Goal: Task Accomplishment & Management: Complete application form

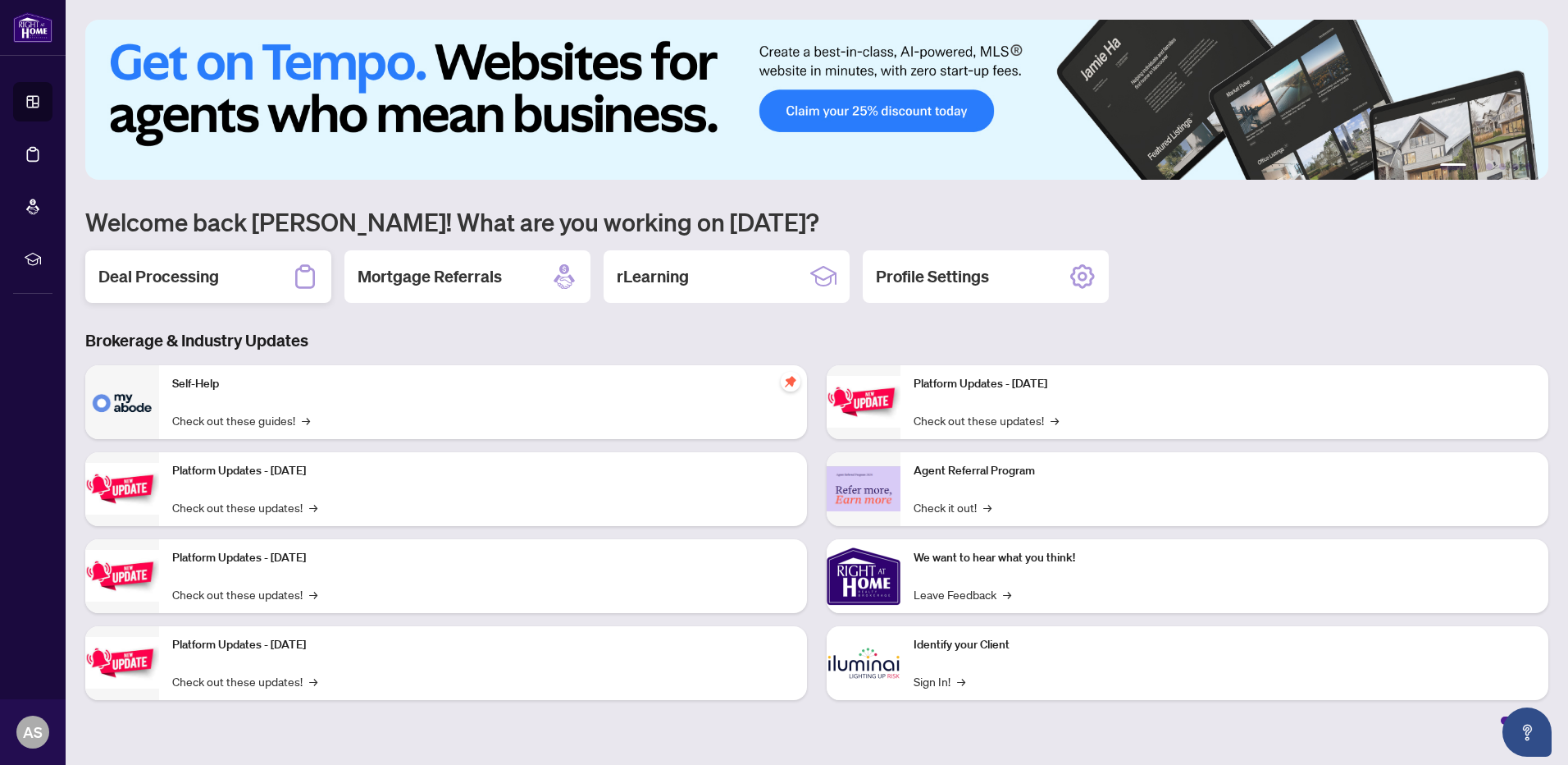
click at [140, 276] on h2 "Deal Processing" at bounding box center [158, 276] width 121 height 23
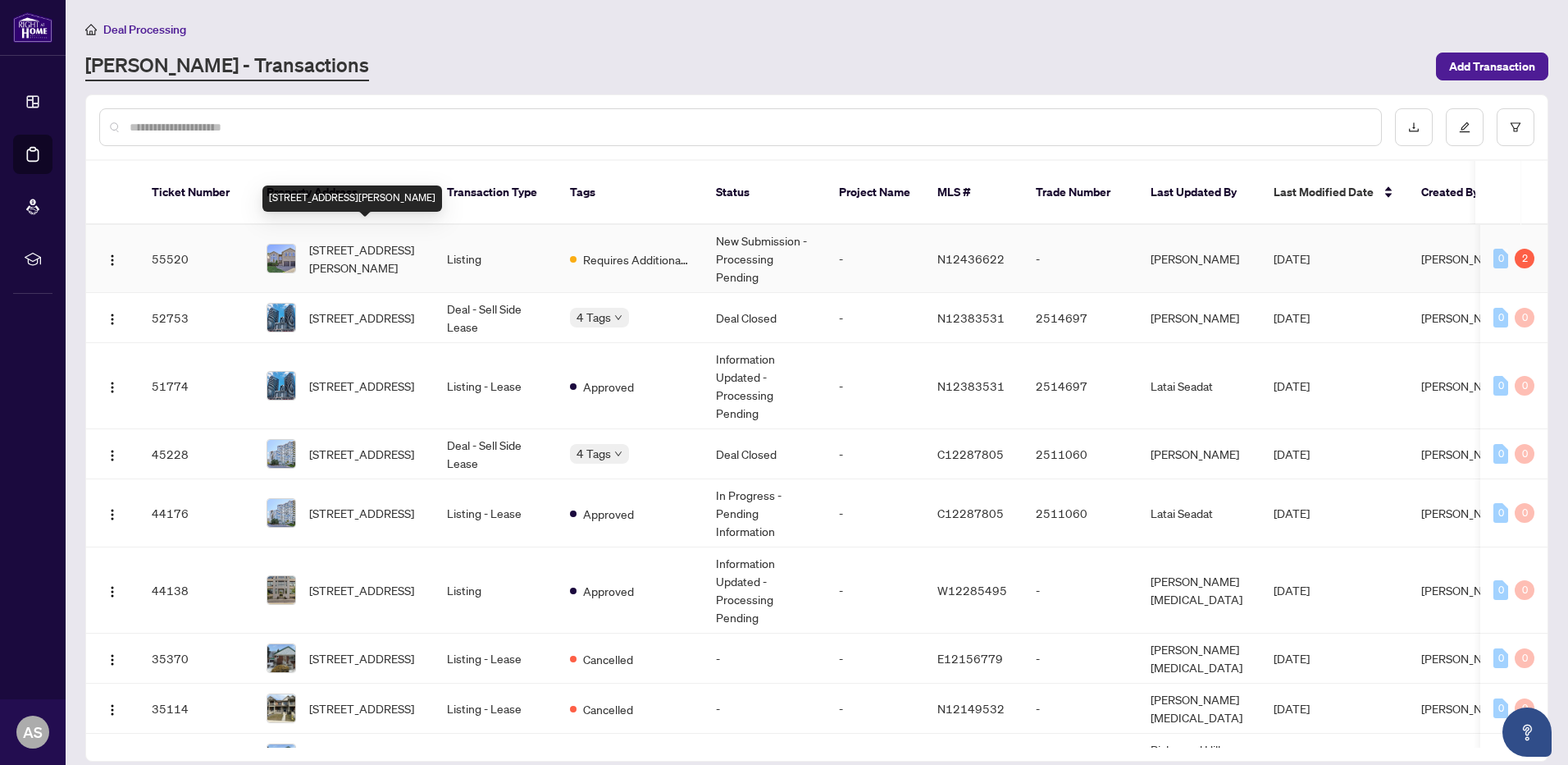
click at [368, 241] on span "[STREET_ADDRESS][PERSON_NAME]" at bounding box center [365, 258] width 112 height 36
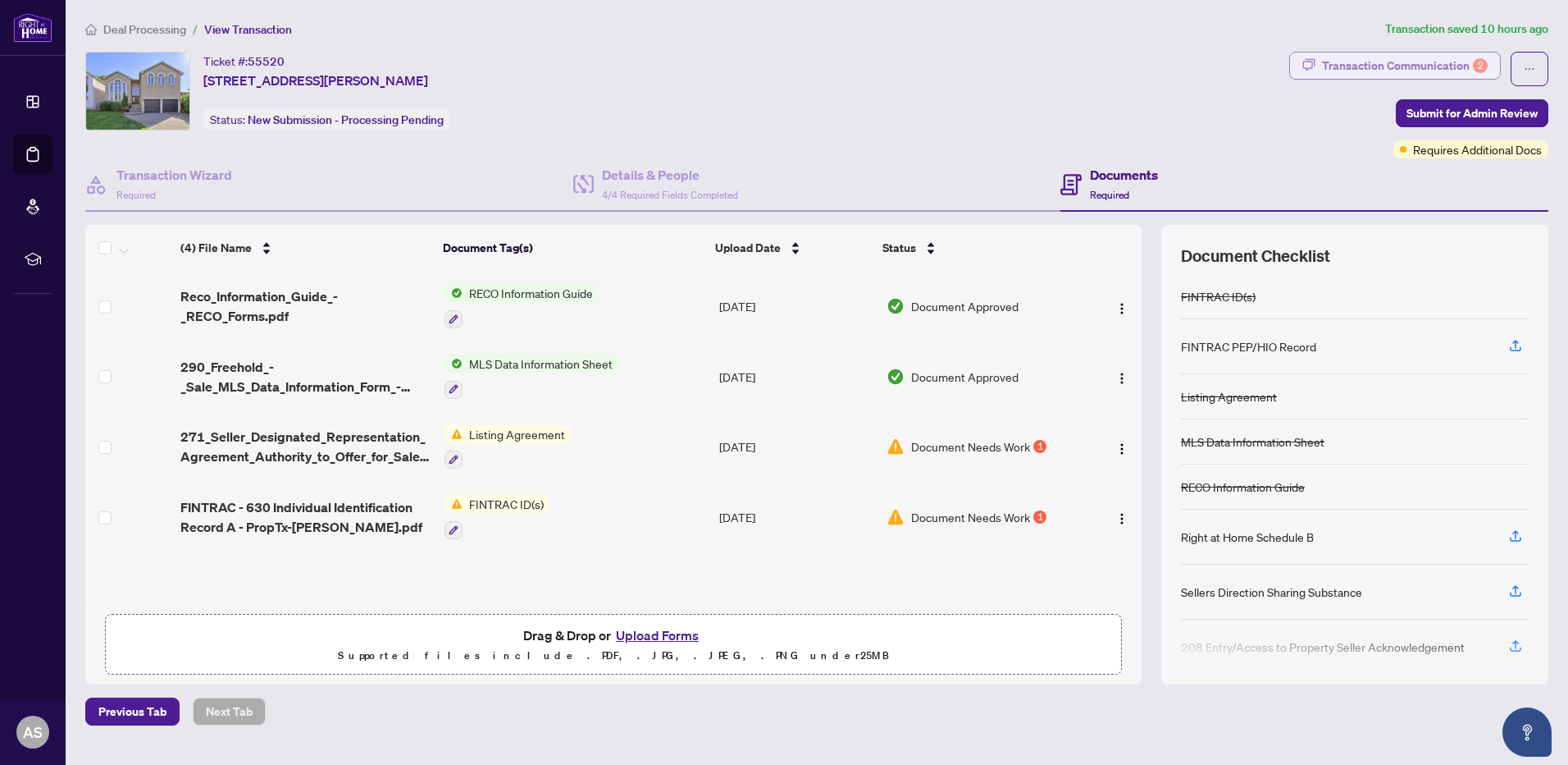
click at [1437, 58] on div "Transaction Communication 2" at bounding box center [1405, 65] width 166 height 27
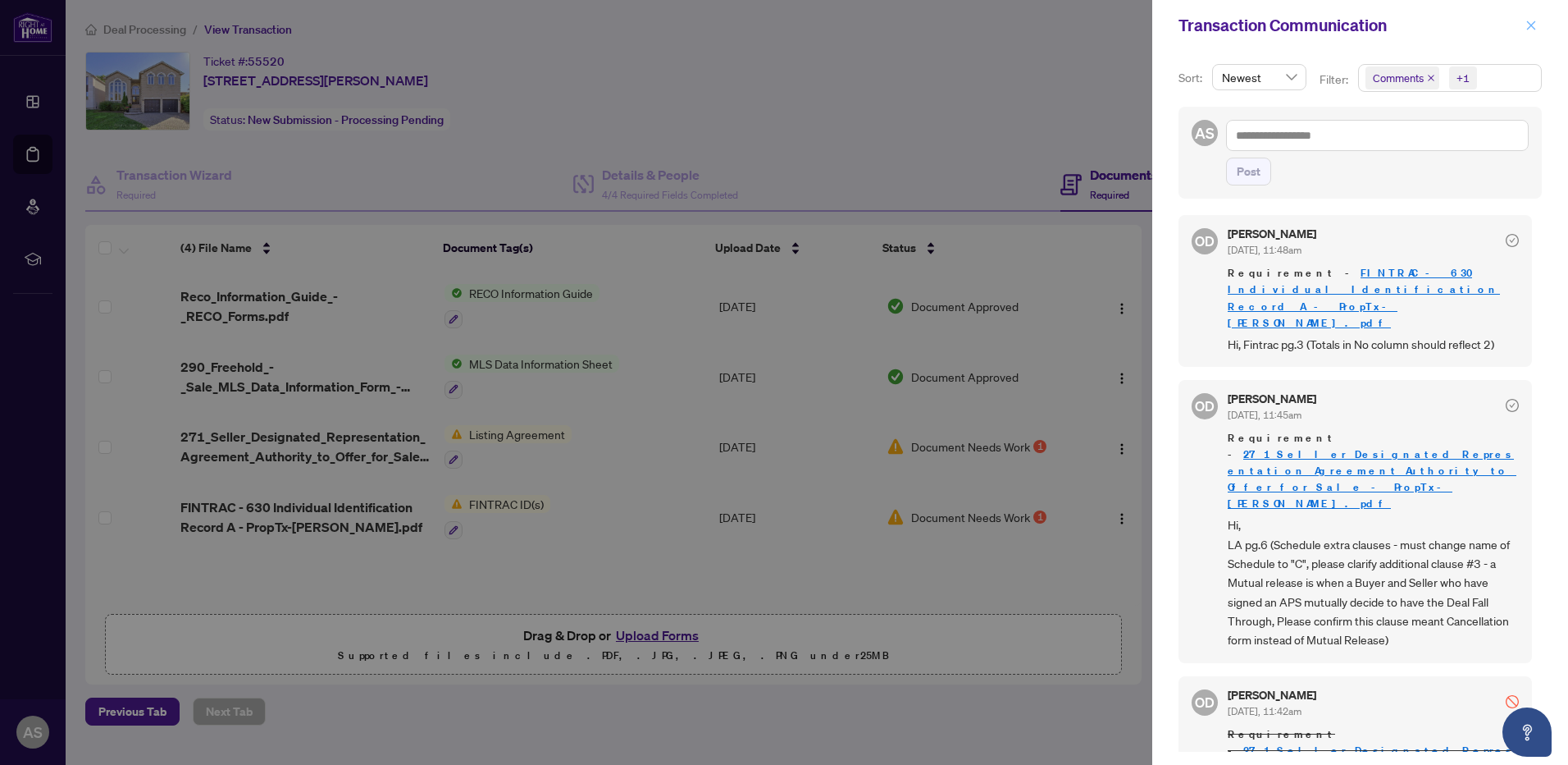
click at [1531, 24] on icon "close" at bounding box center [1532, 26] width 12 height 12
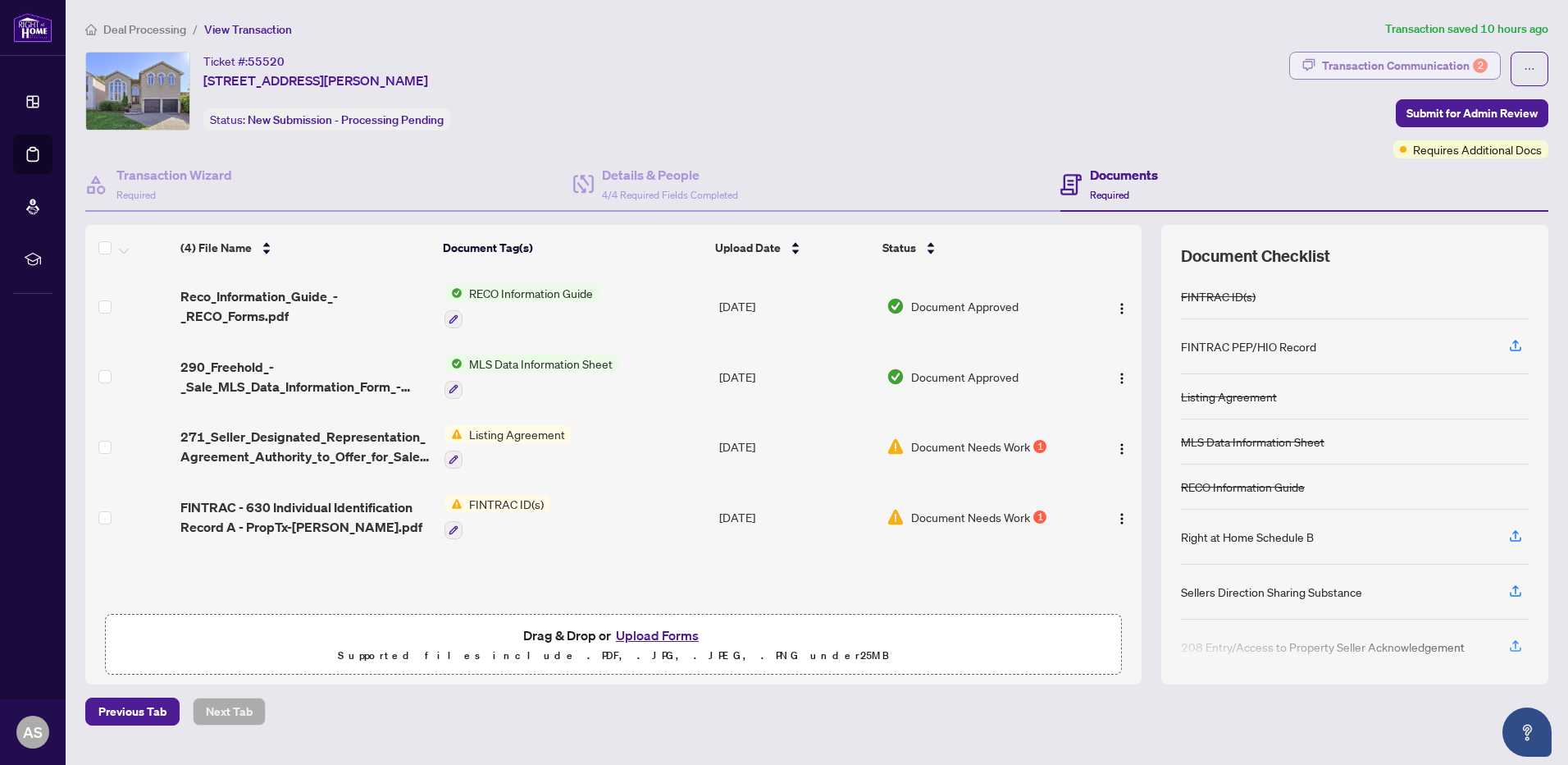
click at [1393, 61] on div "Transaction Communication 2" at bounding box center [1405, 65] width 166 height 27
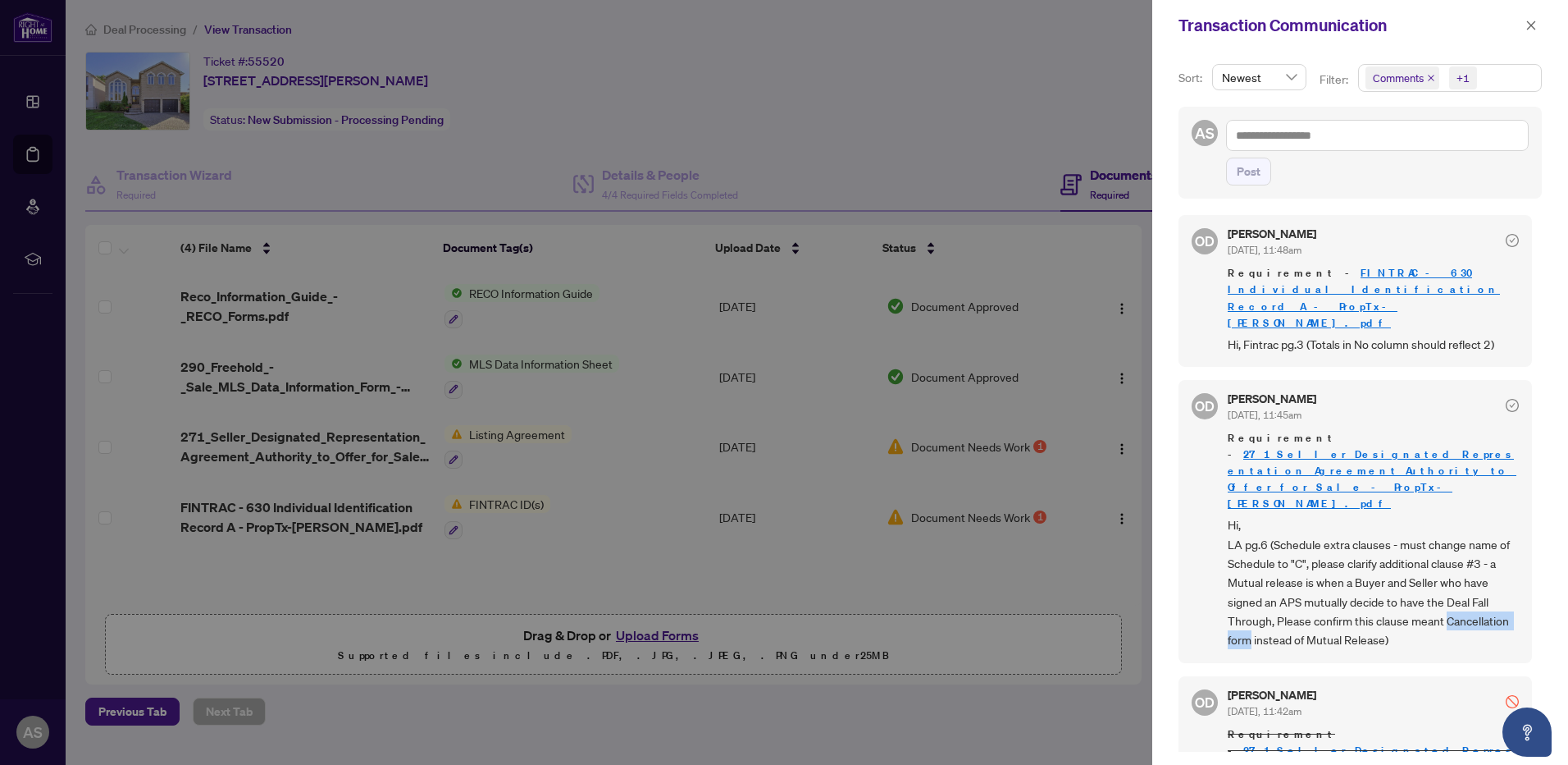
drag, startPoint x: 1224, startPoint y: 576, endPoint x: 1319, endPoint y: 572, distance: 95.1
click at [1319, 572] on div "OD [PERSON_NAME] [DATE], 11:45am Requirement - 271_Seller_Designated_Representa…" at bounding box center [1356, 521] width 353 height 283
copy span "Cancellation form"
click at [1531, 27] on icon "close" at bounding box center [1532, 25] width 9 height 9
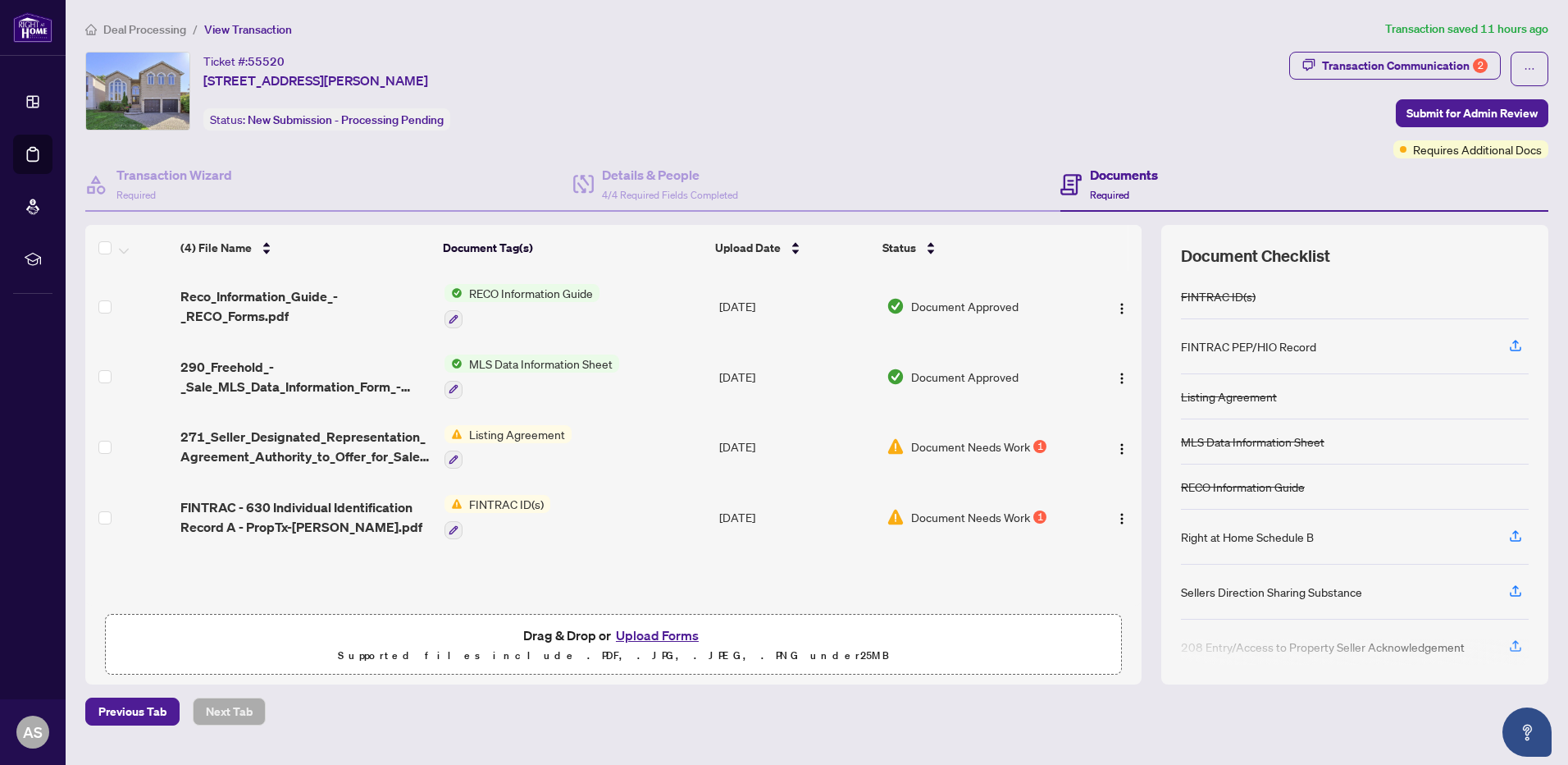
click at [667, 636] on button "Upload Forms" at bounding box center [657, 635] width 92 height 22
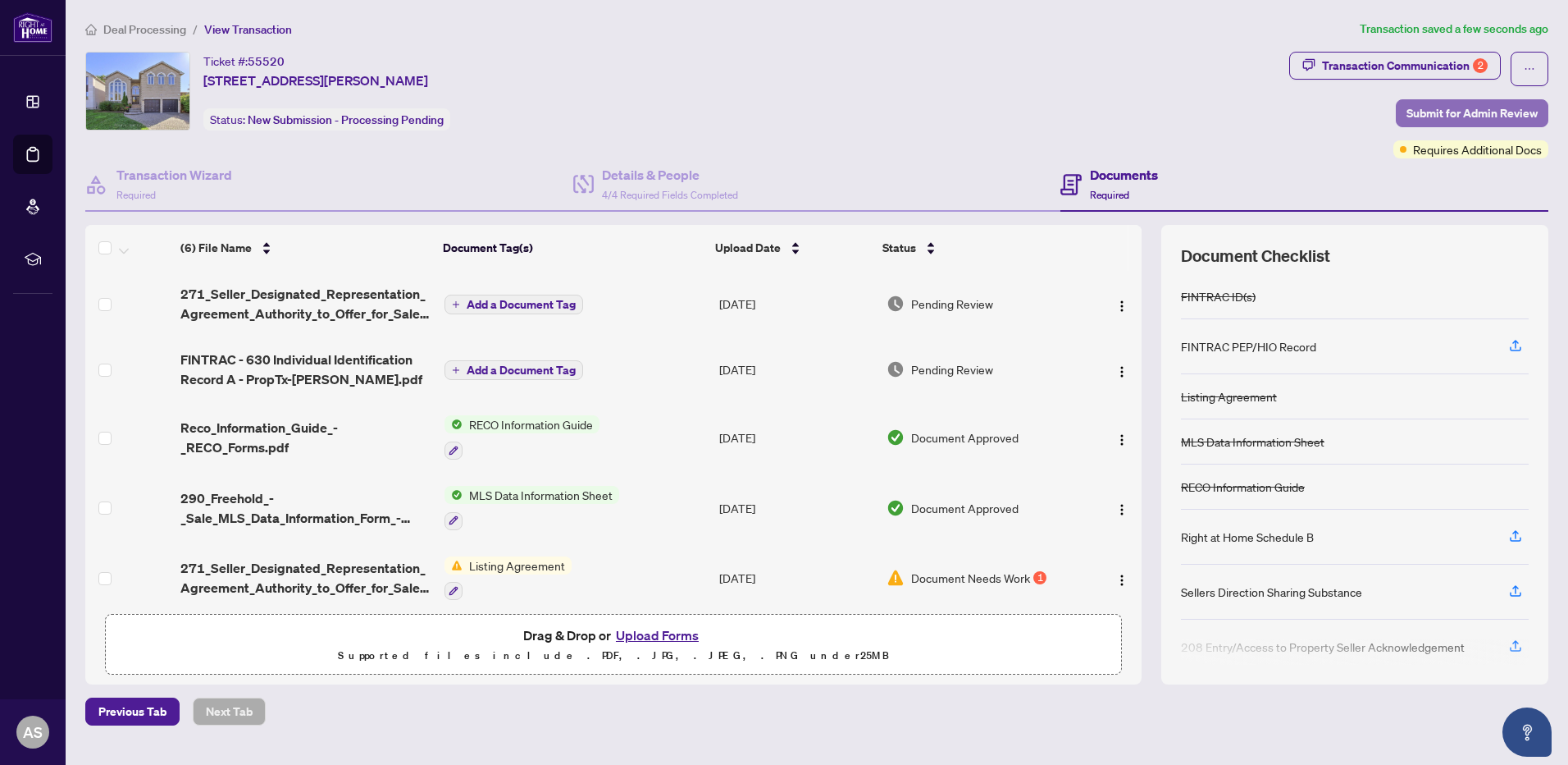
click at [1460, 112] on span "Submit for Admin Review" at bounding box center [1473, 113] width 132 height 27
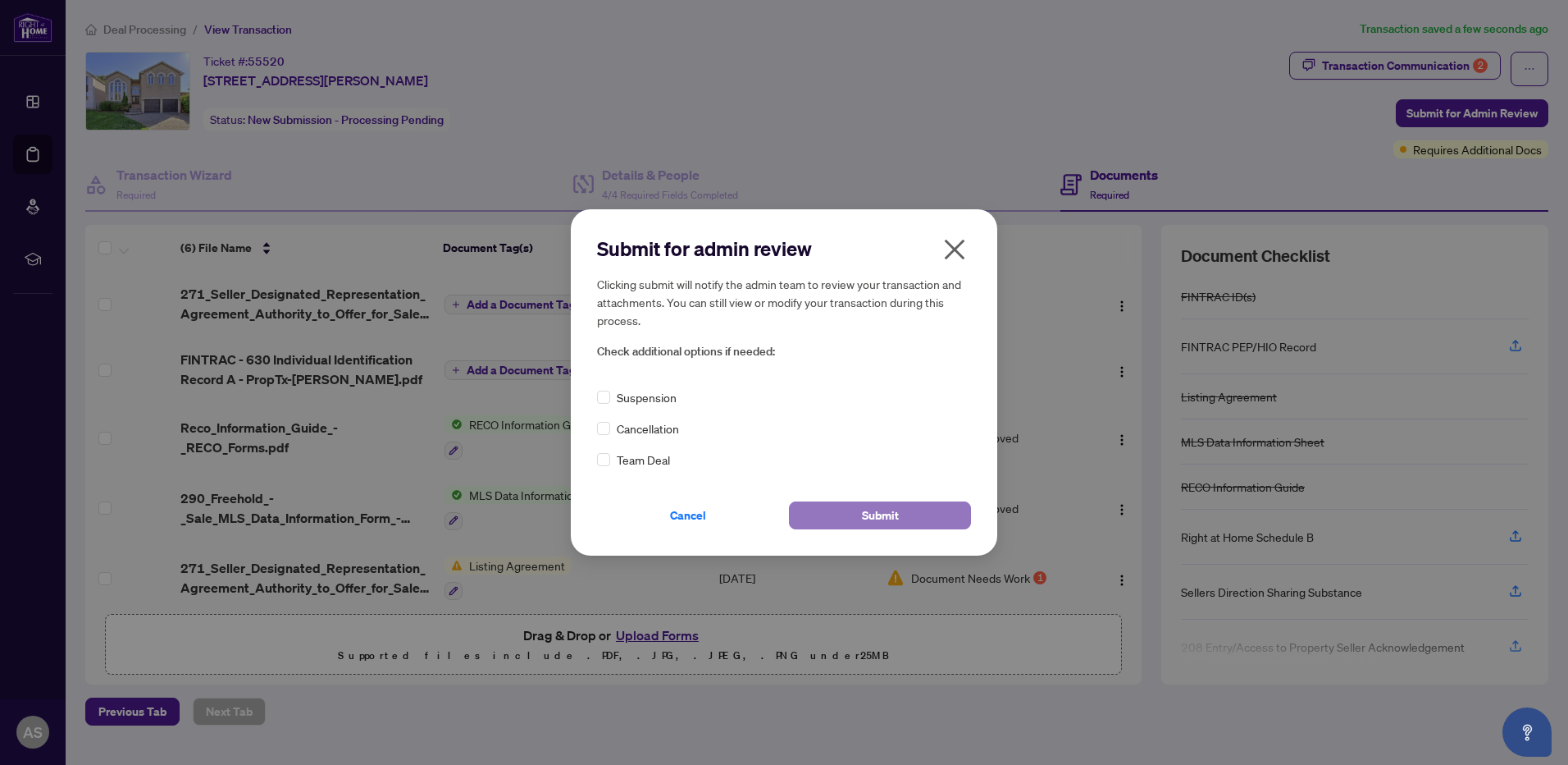
click at [895, 515] on span "Submit" at bounding box center [881, 515] width 37 height 27
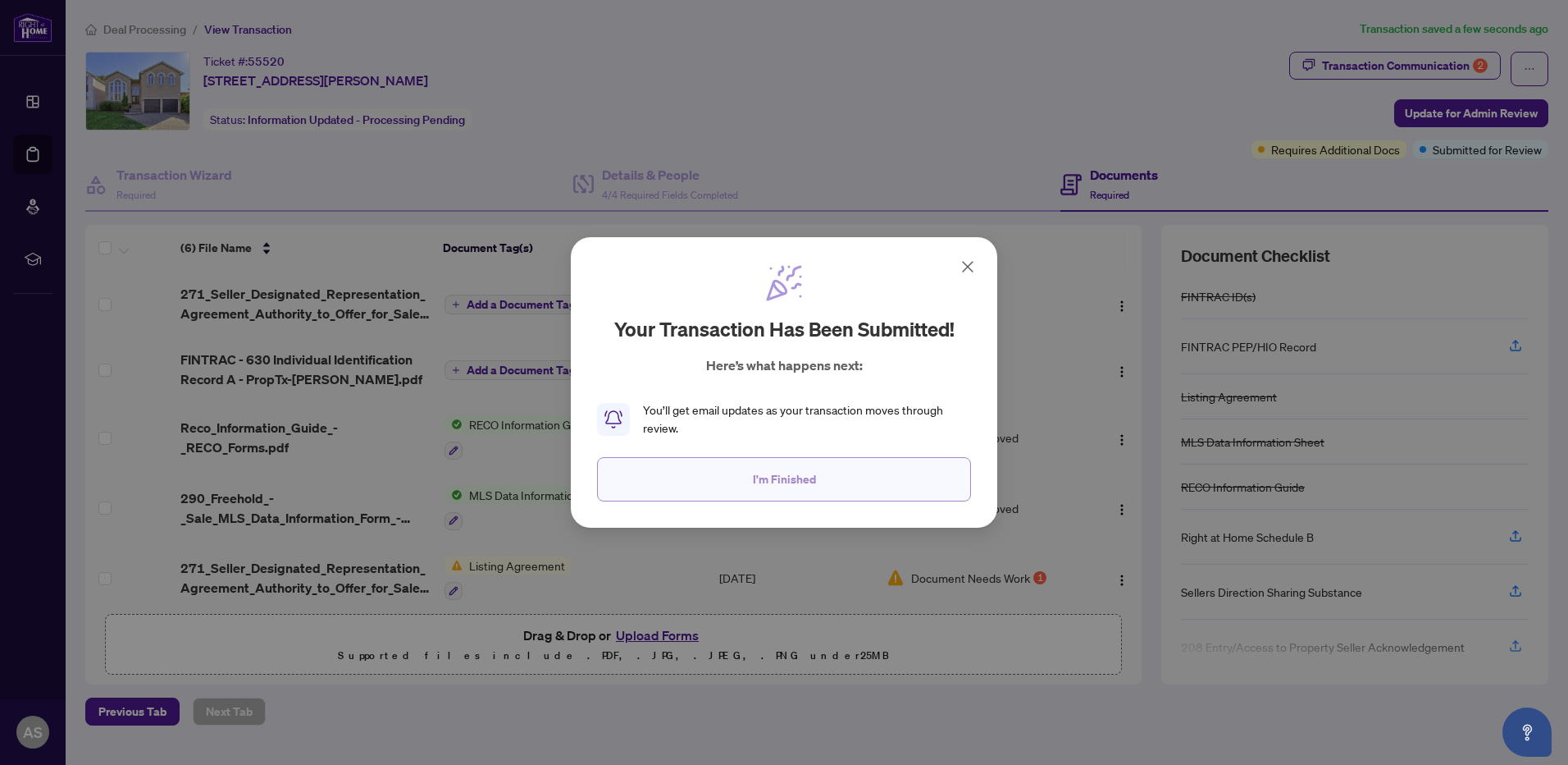
click at [763, 475] on span "I'm Finished" at bounding box center [784, 479] width 63 height 27
